Goal: Transaction & Acquisition: Subscribe to service/newsletter

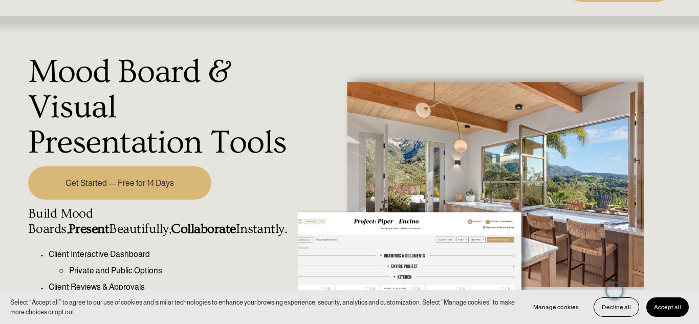
scroll to position [40, 0]
click at [137, 187] on link "Get Started — Free for 14 Days" at bounding box center [120, 183] width 184 height 33
